Goal: Task Accomplishment & Management: Manage account settings

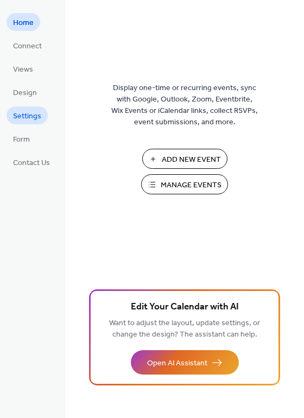
click at [27, 119] on span "Settings" at bounding box center [27, 116] width 28 height 11
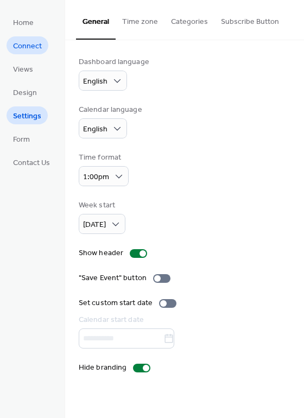
click at [28, 46] on span "Connect" at bounding box center [27, 46] width 29 height 11
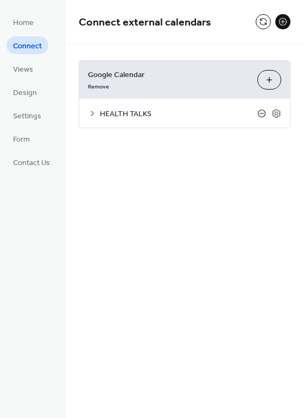
click at [262, 113] on icon at bounding box center [262, 113] width 4 height 1
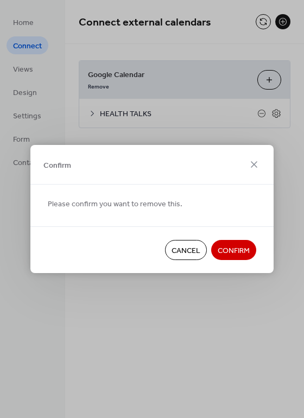
click at [247, 248] on span "Confirm" at bounding box center [234, 250] width 32 height 11
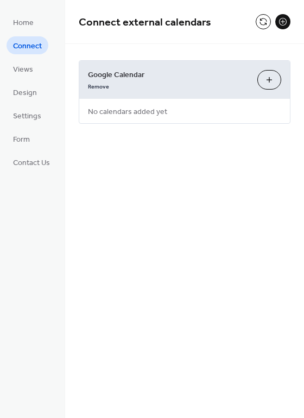
click at [269, 81] on button "Choose Calendars" at bounding box center [269, 80] width 24 height 20
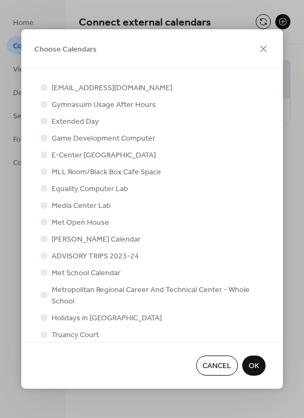
scroll to position [146, 0]
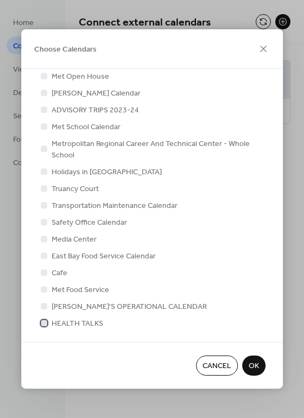
click at [47, 324] on div at bounding box center [44, 323] width 11 height 11
click at [45, 324] on icon at bounding box center [44, 323] width 4 height 4
click at [45, 324] on div at bounding box center [44, 323] width 7 height 7
click at [256, 365] on span "OK" at bounding box center [254, 366] width 10 height 11
